Goal: Information Seeking & Learning: Understand process/instructions

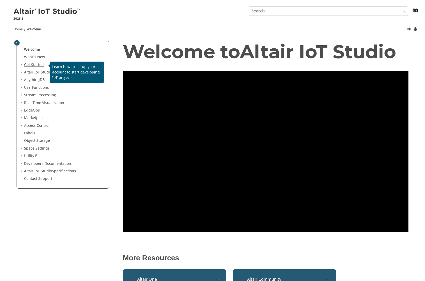
click at [35, 64] on link "Get Started" at bounding box center [34, 64] width 20 height 5
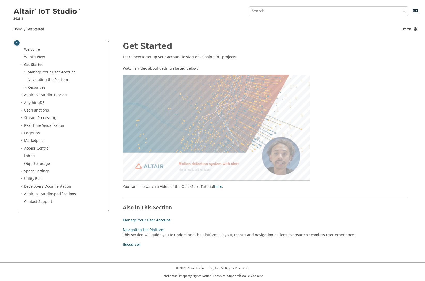
click at [38, 70] on link "Manage Your User Account" at bounding box center [51, 72] width 47 height 5
